Goal: Transaction & Acquisition: Book appointment/travel/reservation

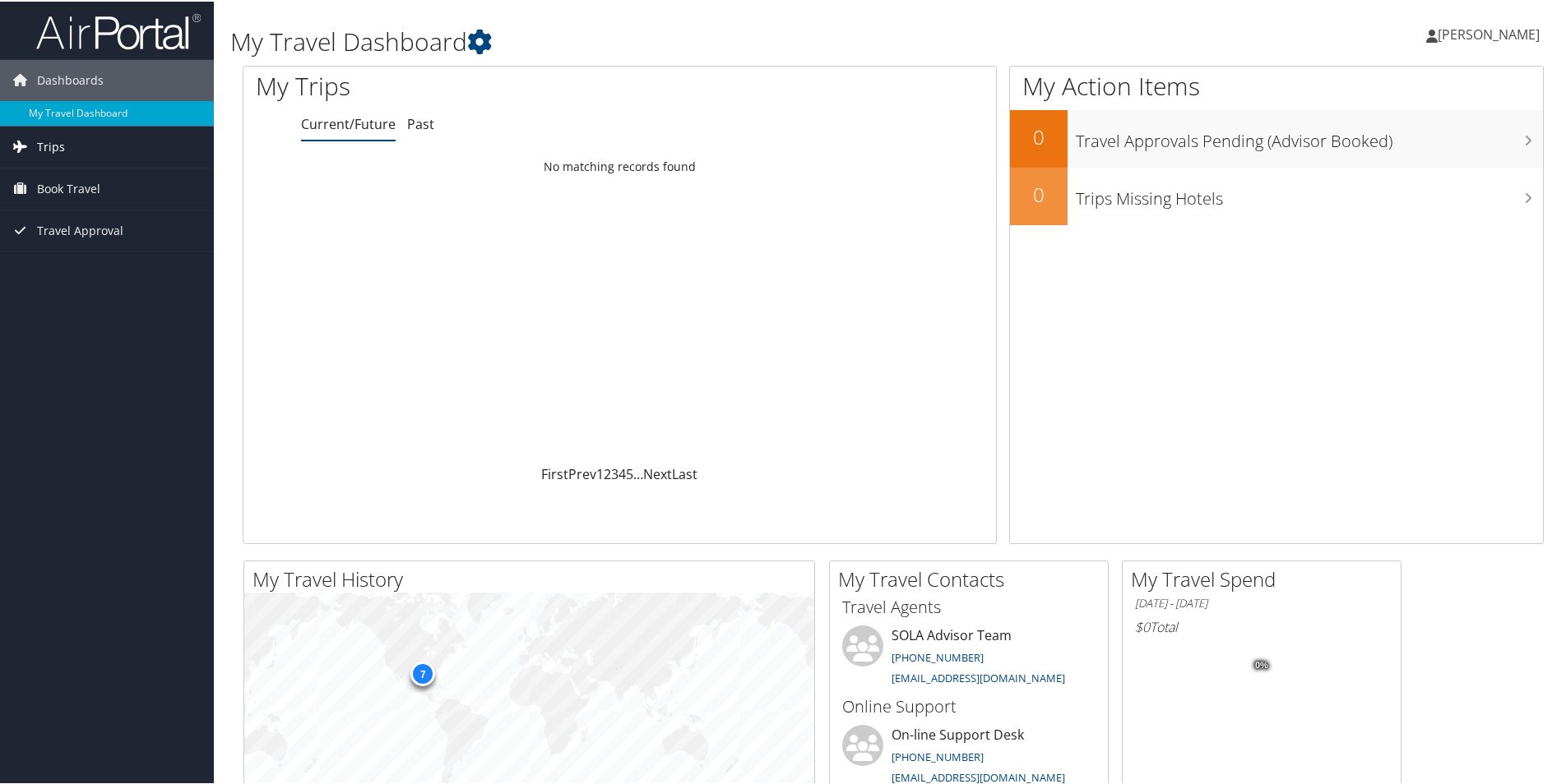
click at [81, 142] on link "Trips" at bounding box center [107, 145] width 214 height 41
click at [115, 310] on span "Travel Approval" at bounding box center [80, 303] width 86 height 41
click at [77, 260] on span "Book Travel" at bounding box center [68, 261] width 64 height 41
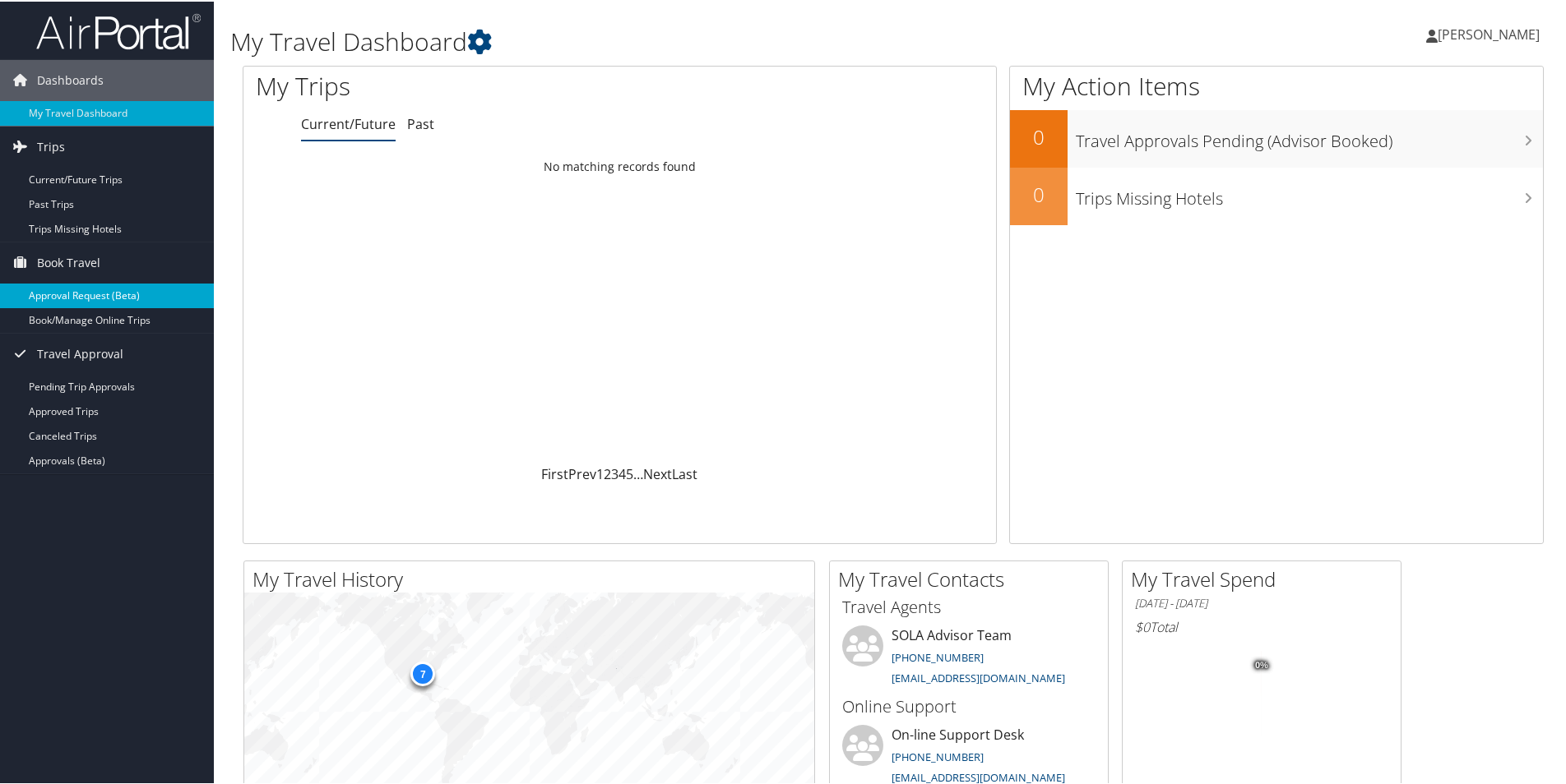
click at [114, 292] on link "Approval Request (Beta)" at bounding box center [107, 294] width 214 height 24
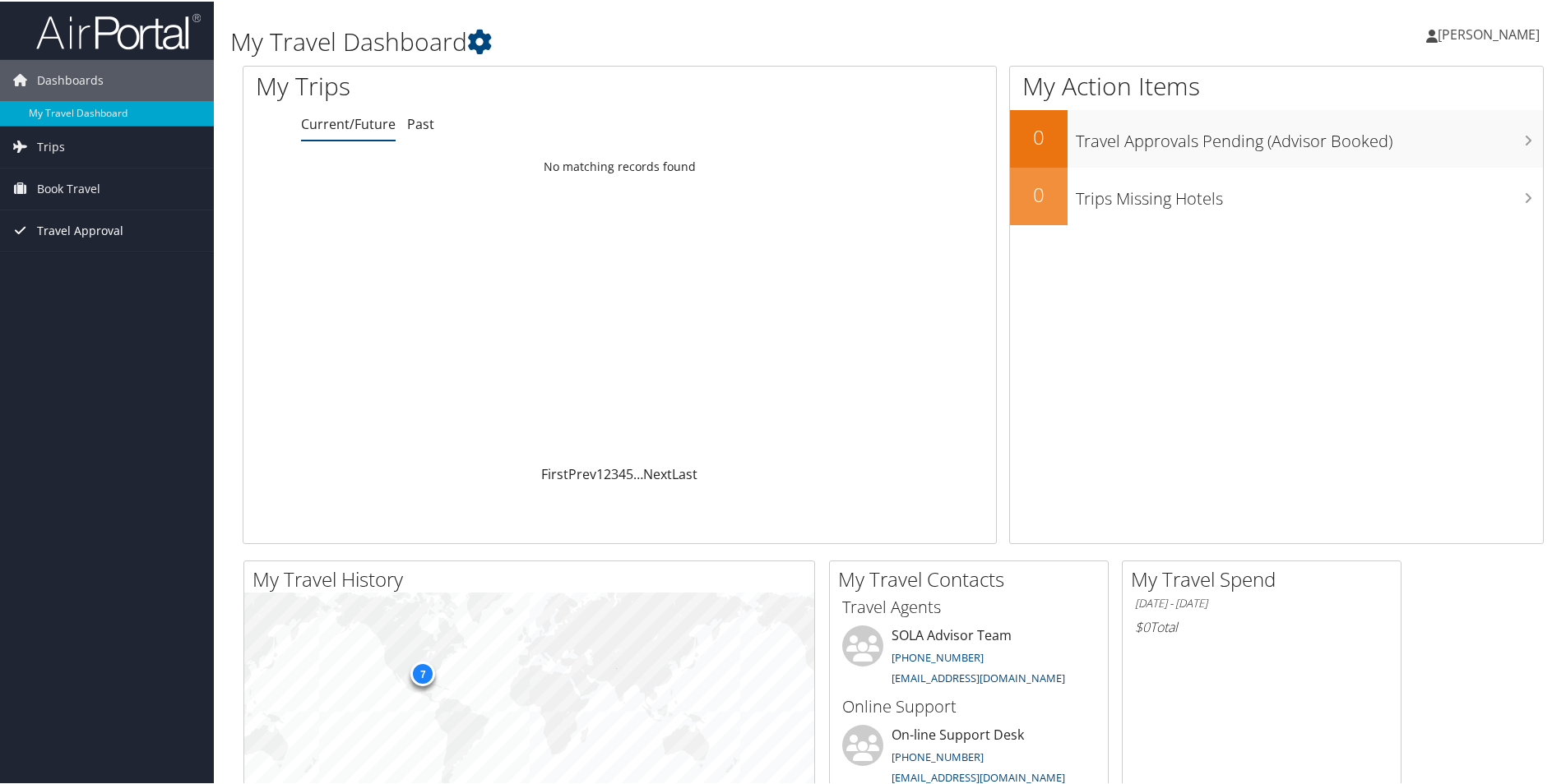
click at [87, 222] on span "Travel Approval" at bounding box center [80, 229] width 86 height 41
click at [70, 148] on link "Trips" at bounding box center [107, 145] width 214 height 41
click at [91, 265] on span "Book Travel" at bounding box center [68, 261] width 64 height 41
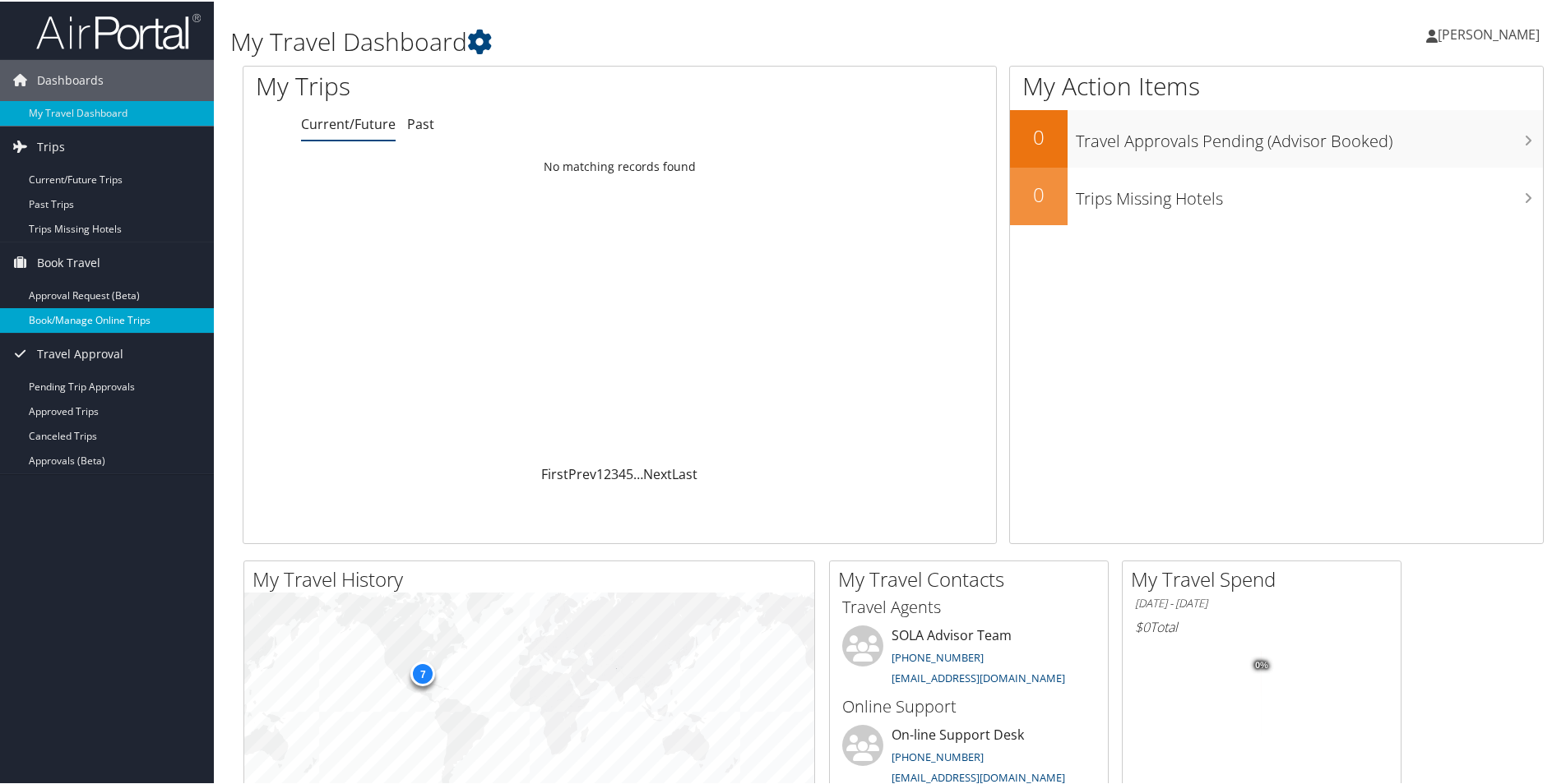
click at [114, 326] on link "Book/Manage Online Trips" at bounding box center [107, 318] width 214 height 24
